Goal: Use online tool/utility: Utilize a website feature to perform a specific function

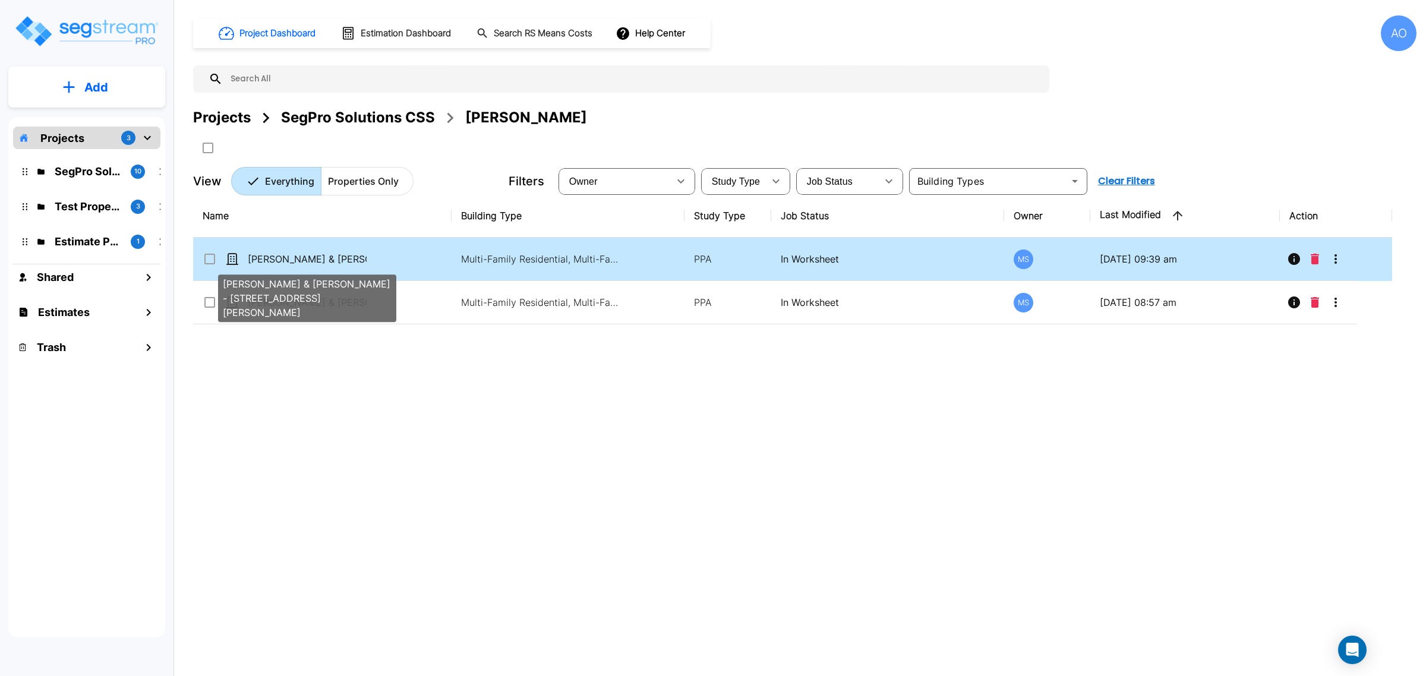
click at [337, 261] on p "[PERSON_NAME] & [PERSON_NAME] - [STREET_ADDRESS][PERSON_NAME]" at bounding box center [307, 259] width 119 height 14
checkbox input "true"
click at [337, 261] on p "[PERSON_NAME] & [PERSON_NAME] - [STREET_ADDRESS][PERSON_NAME]" at bounding box center [307, 259] width 119 height 14
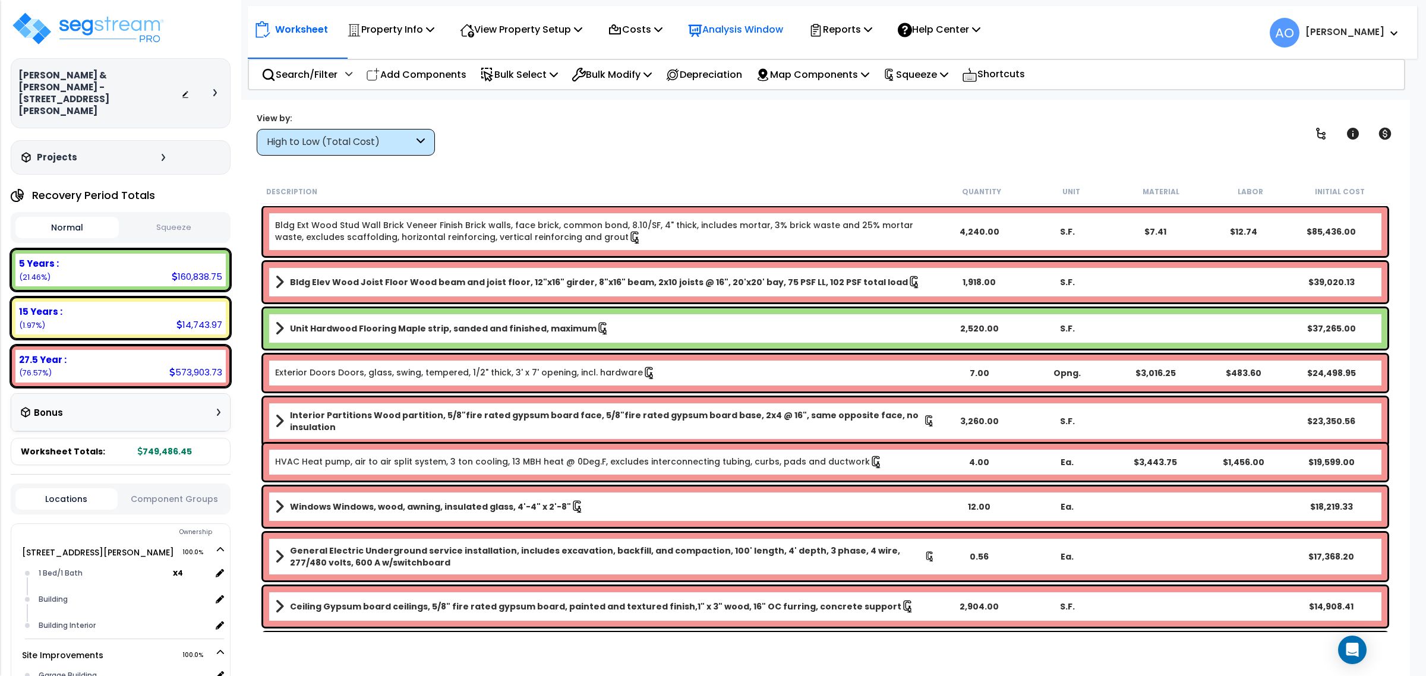
click at [756, 28] on p "Analysis Window" at bounding box center [735, 29] width 95 height 16
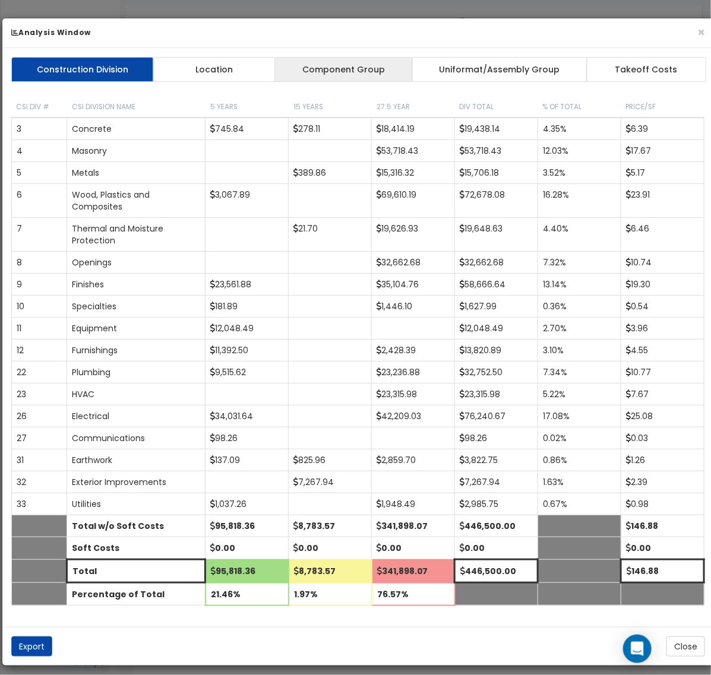
click at [321, 64] on link "Component Group" at bounding box center [343, 69] width 138 height 25
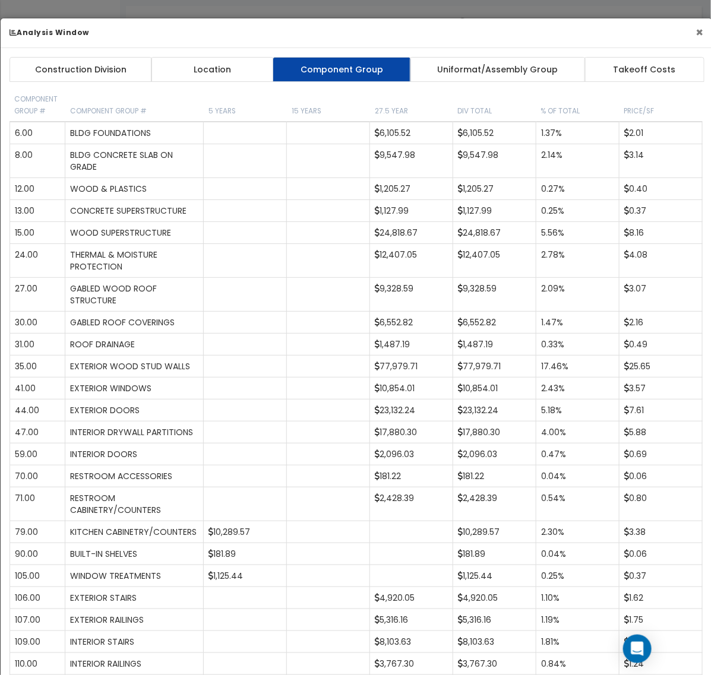
click at [700, 31] on button "×" at bounding box center [700, 32] width 8 height 12
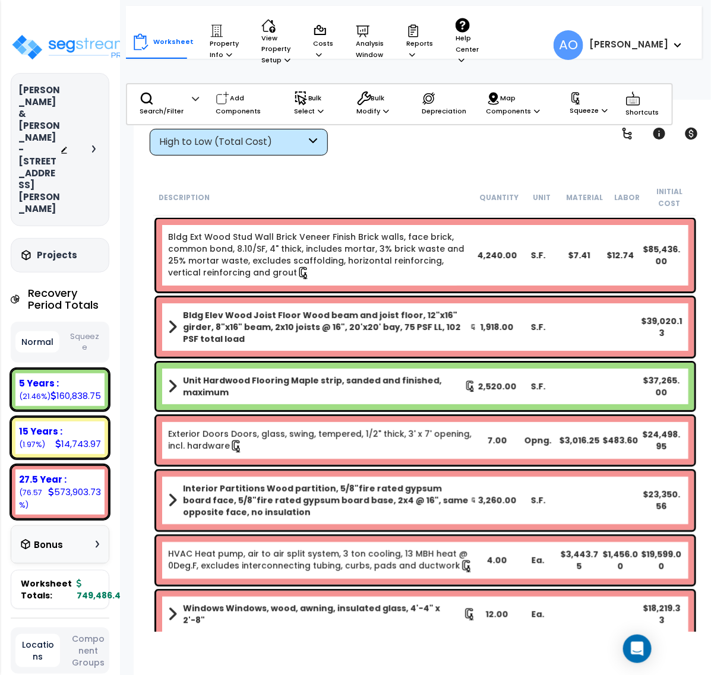
click at [77, 327] on button "Squeeze" at bounding box center [84, 342] width 45 height 31
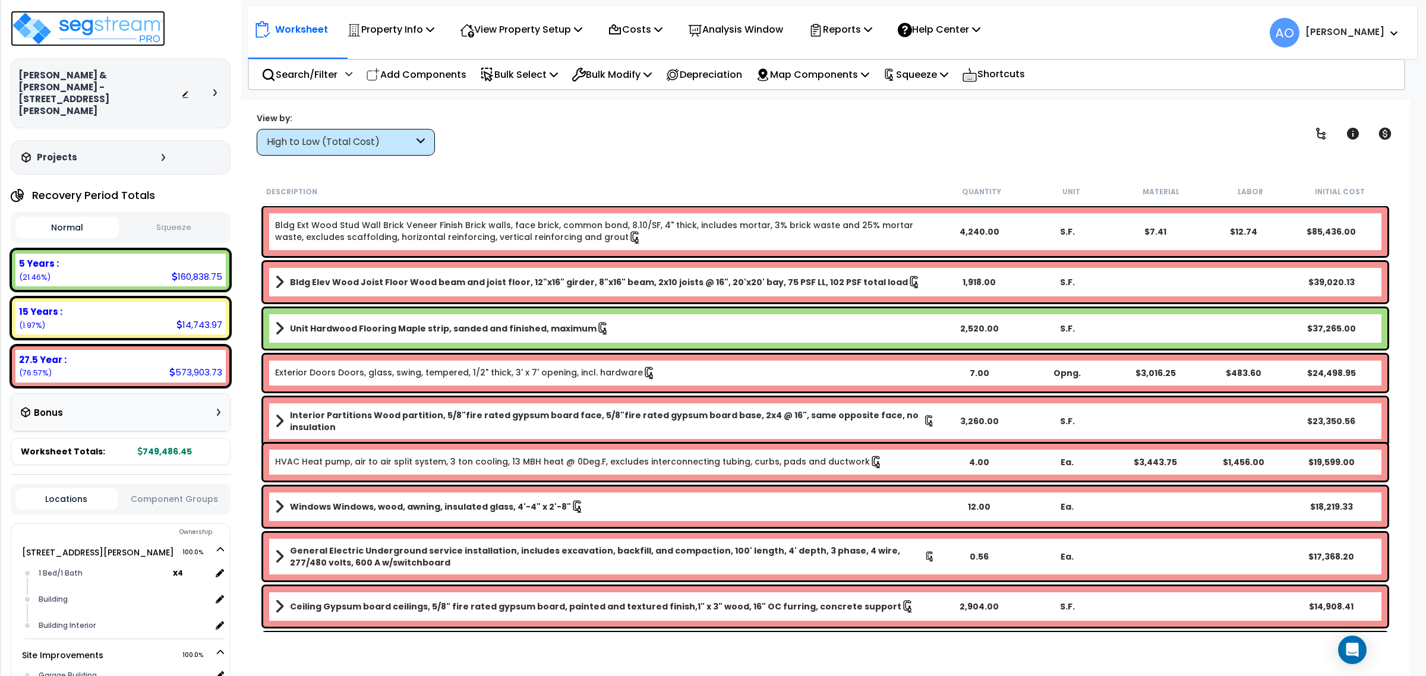
click at [120, 27] on img at bounding box center [88, 29] width 154 height 36
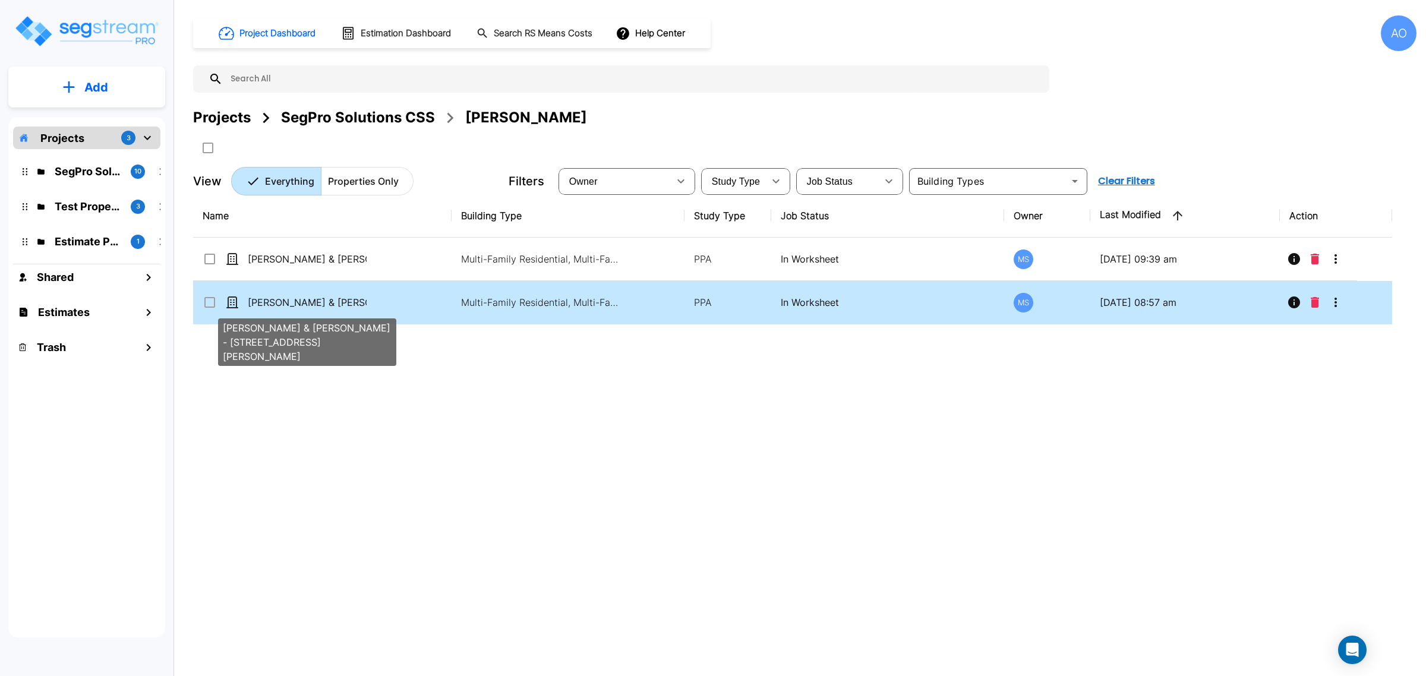
click at [312, 305] on p "[PERSON_NAME] & [PERSON_NAME] - [STREET_ADDRESS][PERSON_NAME]" at bounding box center [307, 302] width 119 height 14
checkbox input "true"
click at [312, 305] on p "[PERSON_NAME] & [PERSON_NAME] - [STREET_ADDRESS][PERSON_NAME]" at bounding box center [307, 302] width 119 height 14
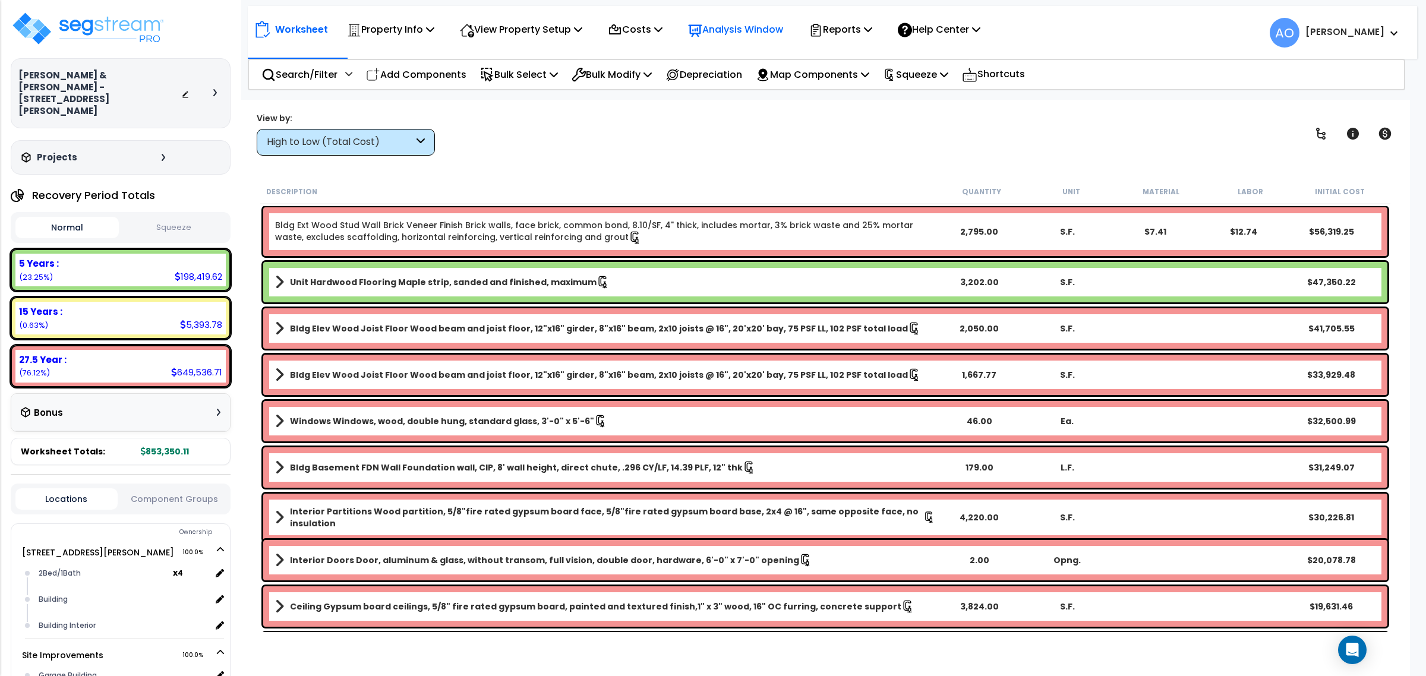
click at [735, 27] on p "Analysis Window" at bounding box center [735, 29] width 95 height 16
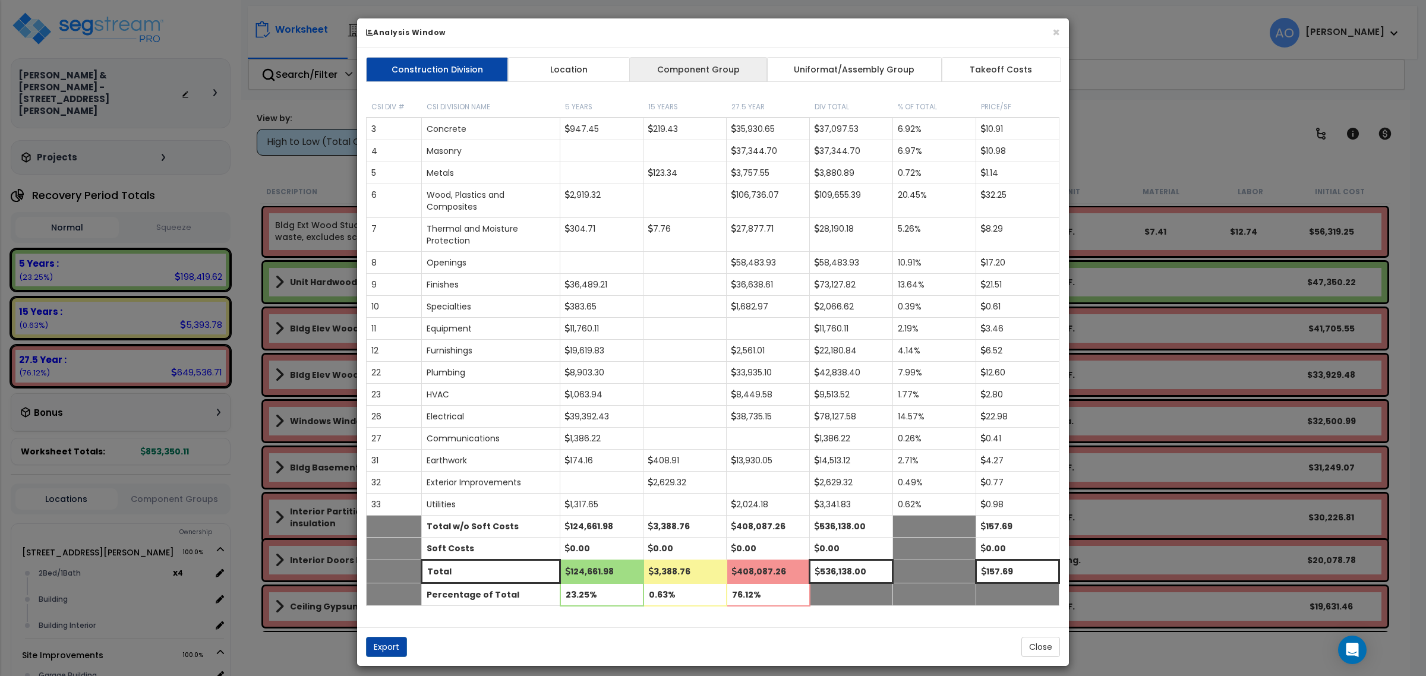
click at [679, 73] on link "Component Group" at bounding box center [698, 69] width 138 height 25
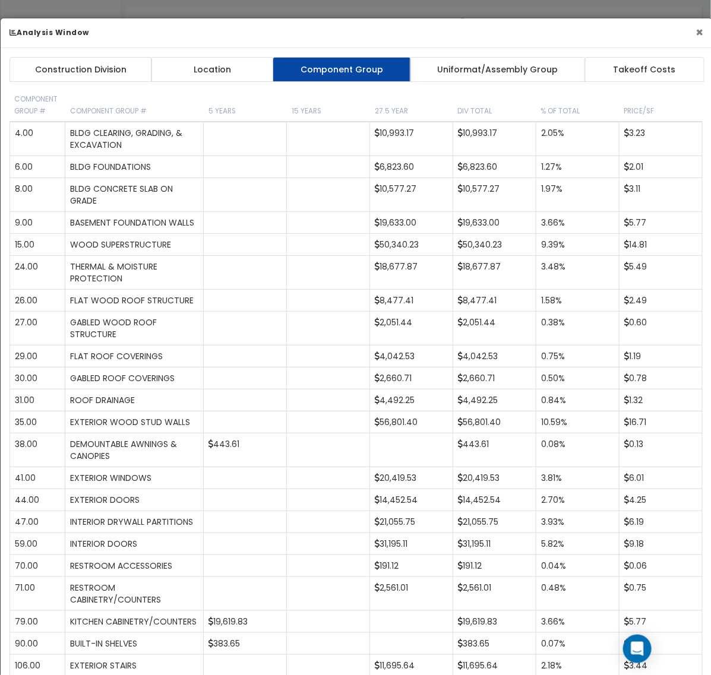
click at [702, 34] on button "×" at bounding box center [700, 32] width 8 height 12
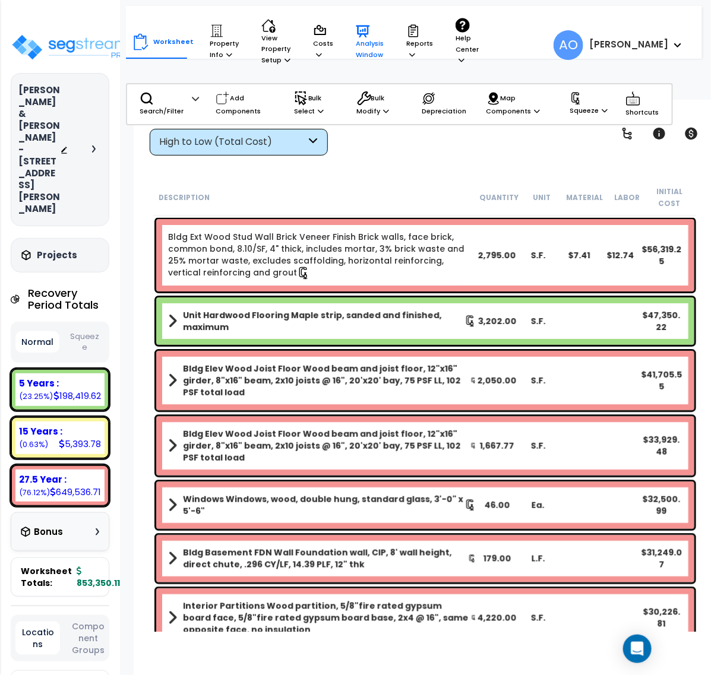
click at [356, 51] on p "Analysis Window" at bounding box center [370, 42] width 28 height 36
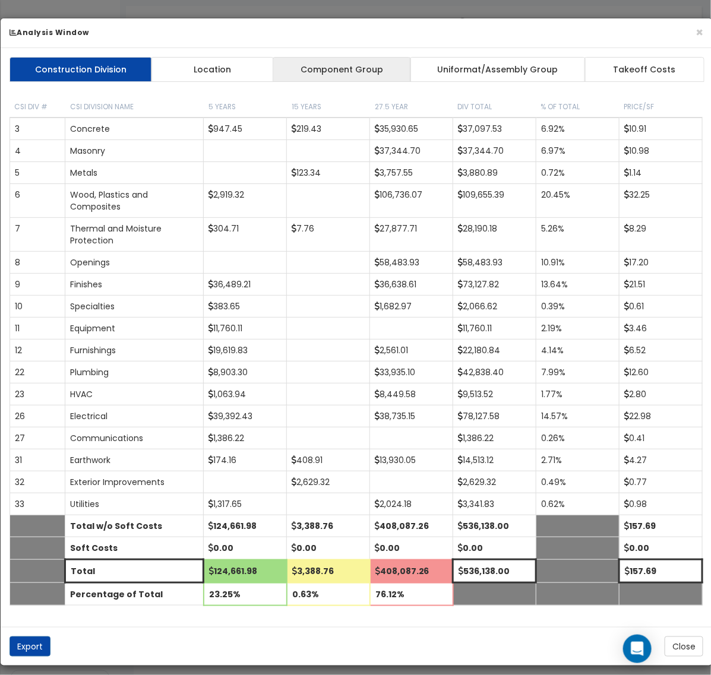
click at [352, 75] on link "Component Group" at bounding box center [342, 69] width 138 height 25
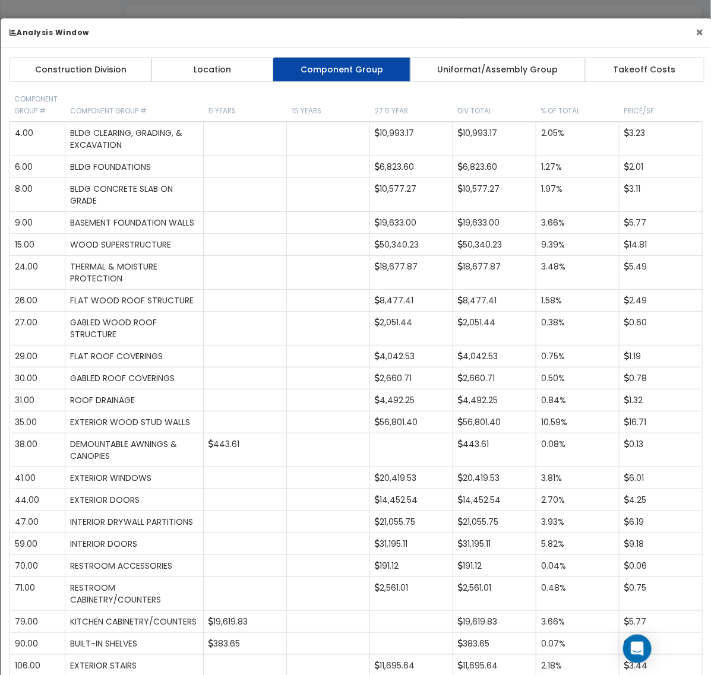
click at [699, 33] on button "×" at bounding box center [700, 32] width 8 height 12
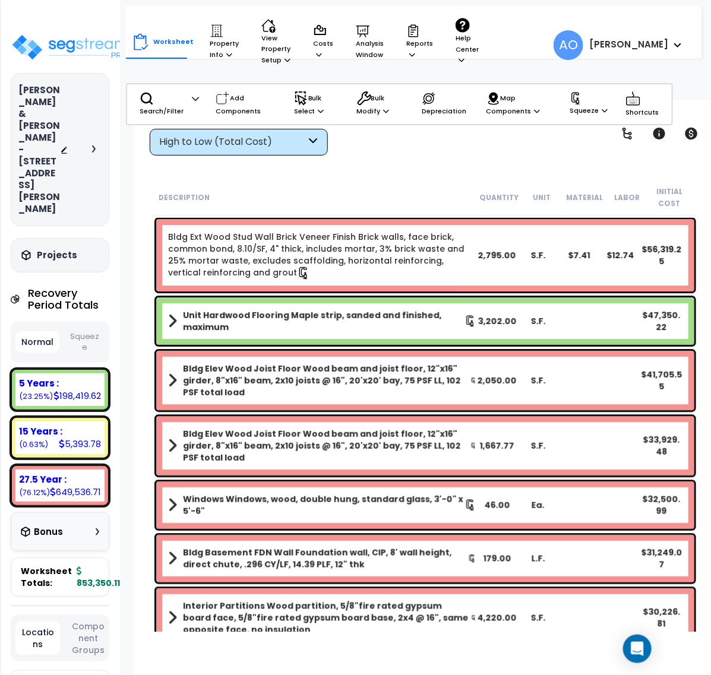
click at [88, 327] on button "Squeeze" at bounding box center [84, 342] width 45 height 31
